Goal: Use online tool/utility: Utilize a website feature to perform a specific function

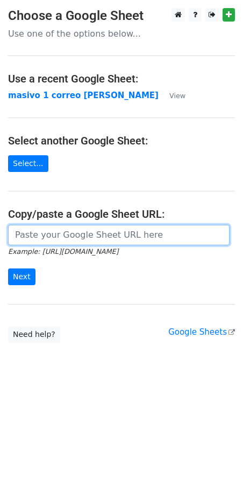
click at [68, 236] on input "url" at bounding box center [119, 235] width 222 height 20
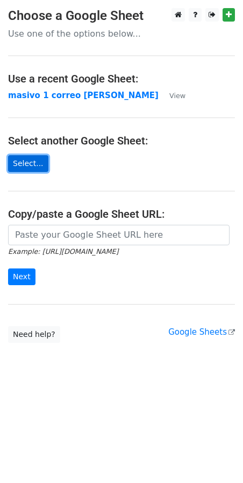
click at [26, 164] on link "Select..." at bounding box center [28, 163] width 40 height 17
click at [203, 150] on main "Choose a Google Sheet Use one of the options below... Use a recent Google Sheet…" at bounding box center [121, 175] width 243 height 334
click at [31, 167] on link "Select..." at bounding box center [28, 163] width 40 height 17
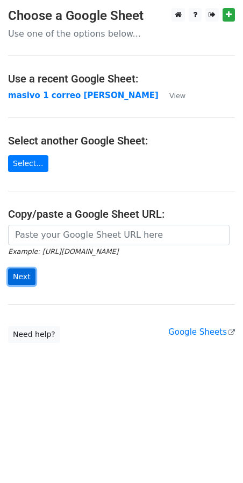
click at [23, 276] on input "Next" at bounding box center [21, 276] width 27 height 17
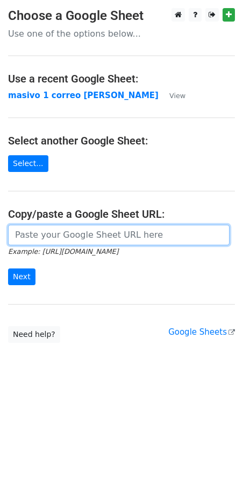
click at [49, 236] on input "url" at bounding box center [119, 235] width 222 height 20
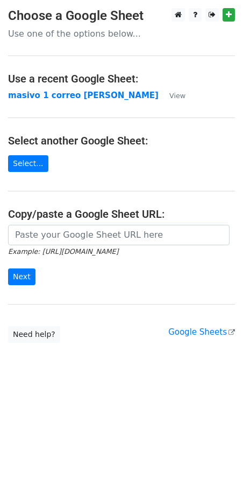
click at [149, 264] on form "Example: [URL][DOMAIN_NAME] Next" at bounding box center [121, 255] width 227 height 60
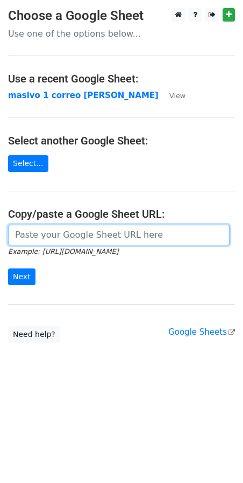
click at [106, 238] on input "url" at bounding box center [119, 235] width 222 height 20
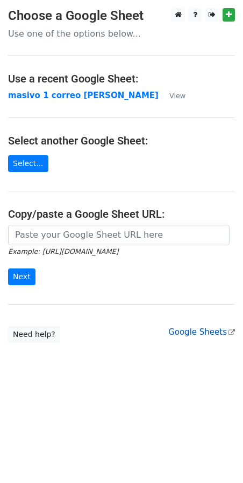
click at [198, 335] on link "Google Sheets" at bounding box center [202, 332] width 67 height 10
